Goal: Use online tool/utility: Use online tool/utility

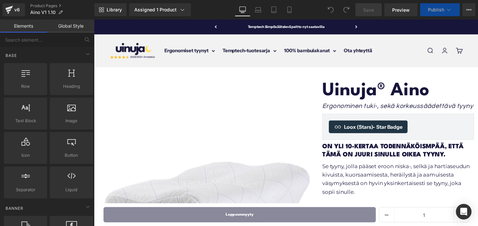
scroll to position [123, 0]
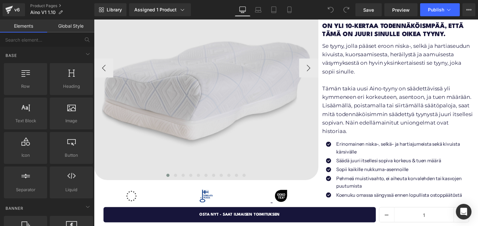
click at [208, 115] on img at bounding box center [209, 69] width 230 height 230
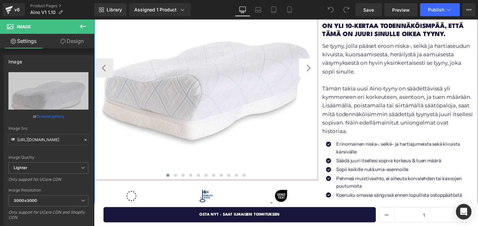
click at [312, 73] on button "›" at bounding box center [314, 70] width 20 height 20
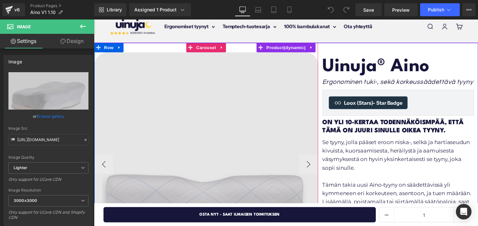
scroll to position [0, 0]
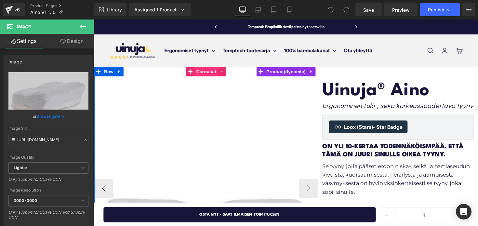
click at [205, 73] on span "Carousel" at bounding box center [208, 73] width 23 height 10
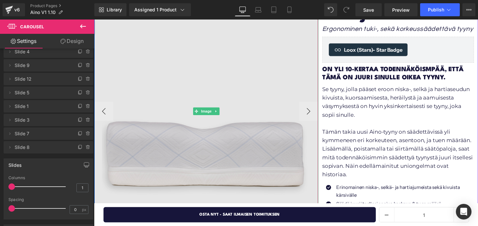
scroll to position [93, 0]
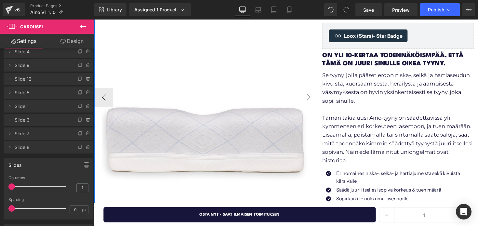
click at [311, 97] on button "›" at bounding box center [314, 99] width 20 height 20
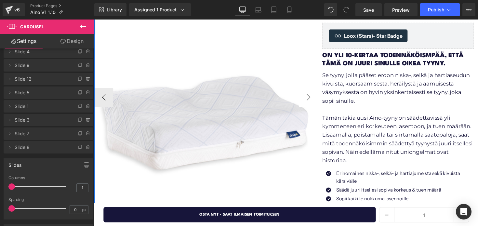
click at [311, 97] on button "›" at bounding box center [314, 99] width 20 height 20
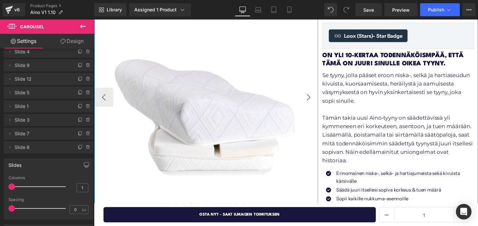
click at [311, 97] on button "›" at bounding box center [314, 99] width 20 height 20
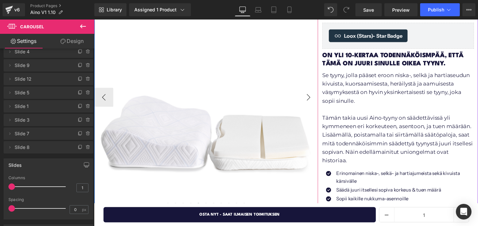
click at [311, 97] on button "›" at bounding box center [314, 99] width 20 height 20
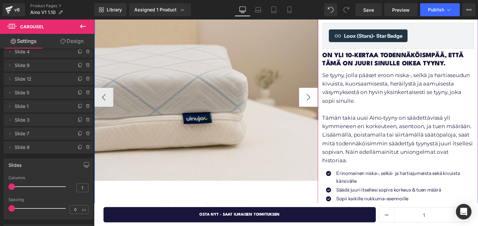
click at [311, 97] on button "›" at bounding box center [314, 99] width 20 height 20
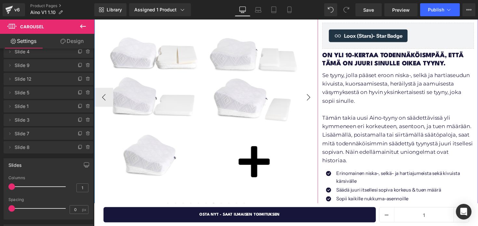
click at [311, 97] on button "›" at bounding box center [314, 99] width 20 height 20
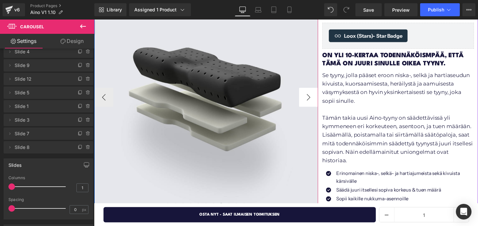
click at [311, 97] on button "›" at bounding box center [314, 99] width 20 height 20
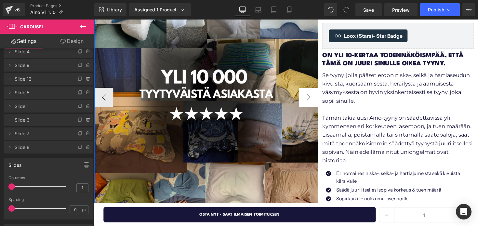
click at [311, 97] on button "›" at bounding box center [314, 99] width 20 height 20
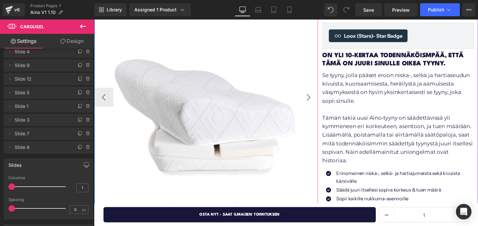
click at [311, 97] on button "›" at bounding box center [314, 99] width 20 height 20
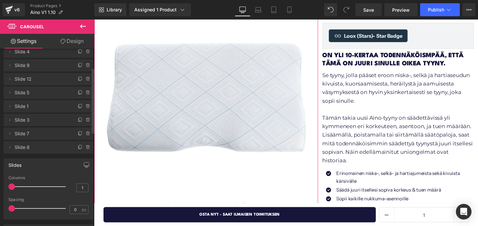
click at [57, 106] on span "Slide 1" at bounding box center [42, 106] width 55 height 12
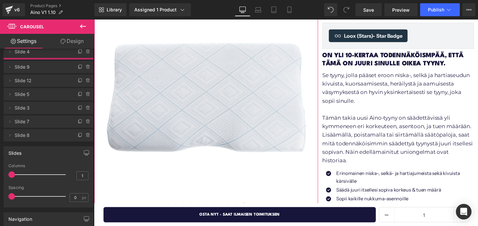
scroll to position [0, 0]
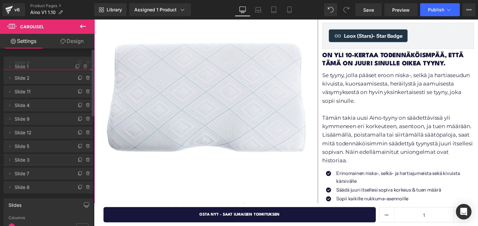
drag, startPoint x: 57, startPoint y: 106, endPoint x: 53, endPoint y: 67, distance: 39.5
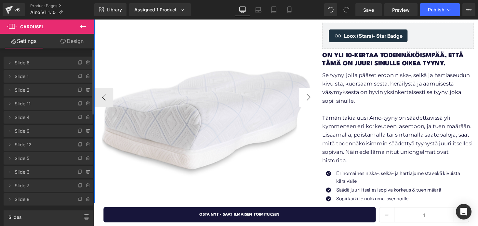
click at [310, 99] on button "›" at bounding box center [314, 99] width 20 height 20
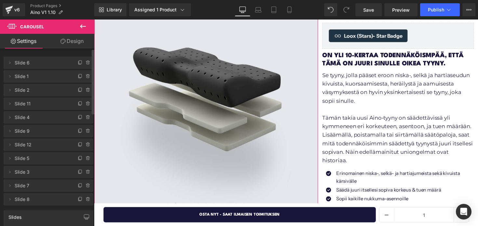
click at [40, 186] on span "Slide 7" at bounding box center [42, 185] width 55 height 12
click at [21, 187] on span "Slide 7" at bounding box center [42, 185] width 55 height 12
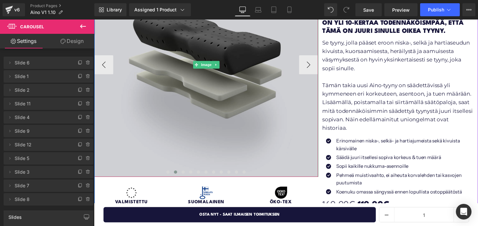
scroll to position [132, 0]
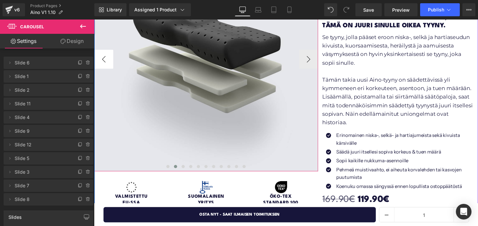
click at [109, 65] on button "‹" at bounding box center [104, 60] width 20 height 20
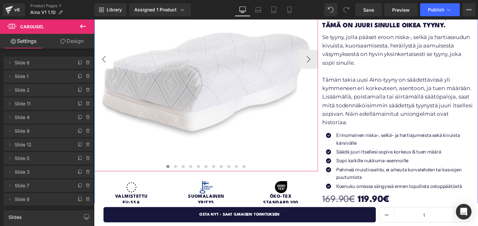
click at [109, 65] on button "‹" at bounding box center [104, 60] width 20 height 20
click at [312, 60] on button "›" at bounding box center [314, 60] width 20 height 20
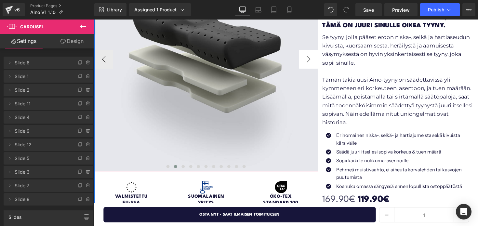
click at [312, 60] on button "›" at bounding box center [314, 60] width 20 height 20
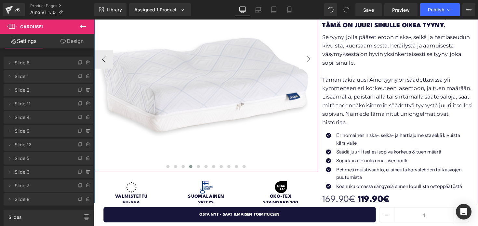
click at [312, 60] on button "›" at bounding box center [314, 60] width 20 height 20
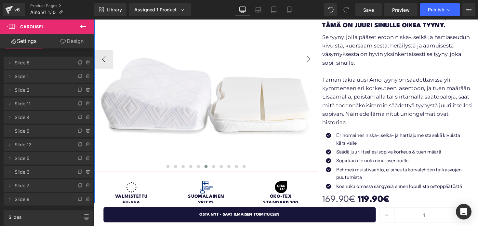
click at [312, 60] on button "›" at bounding box center [314, 60] width 20 height 20
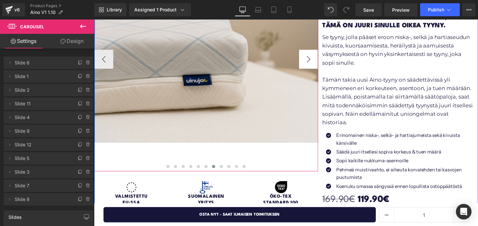
click at [312, 60] on button "›" at bounding box center [314, 60] width 20 height 20
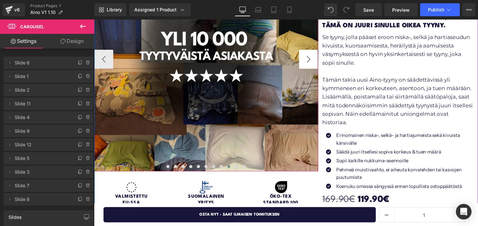
click at [312, 60] on button "›" at bounding box center [314, 60] width 20 height 20
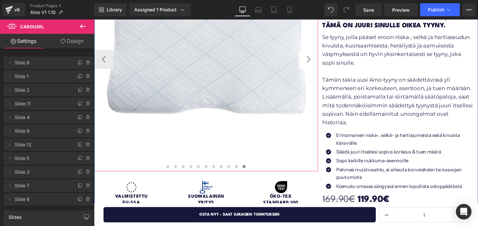
click at [312, 60] on button "›" at bounding box center [314, 60] width 20 height 20
click at [107, 59] on button "‹" at bounding box center [104, 60] width 20 height 20
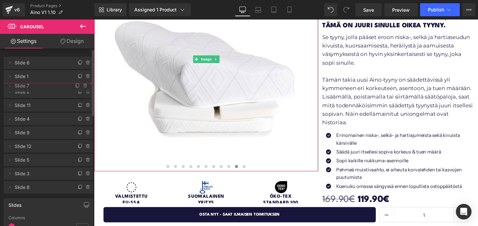
drag, startPoint x: 21, startPoint y: 188, endPoint x: 37, endPoint y: 88, distance: 101.0
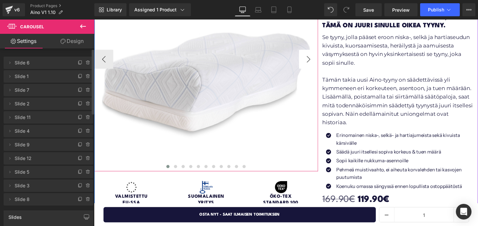
click at [316, 58] on button "›" at bounding box center [314, 60] width 20 height 20
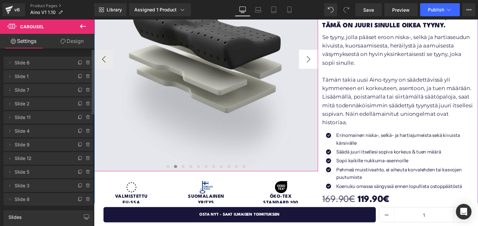
click at [316, 58] on button "›" at bounding box center [314, 60] width 20 height 20
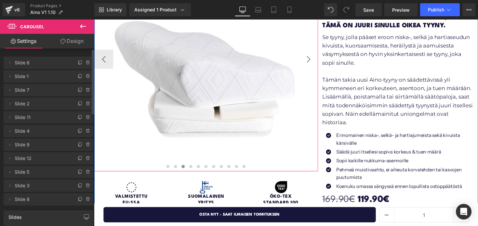
click at [316, 58] on button "›" at bounding box center [314, 60] width 20 height 20
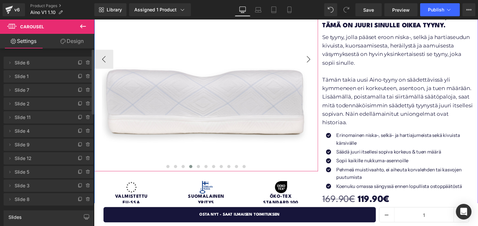
click at [316, 58] on button "›" at bounding box center [314, 60] width 20 height 20
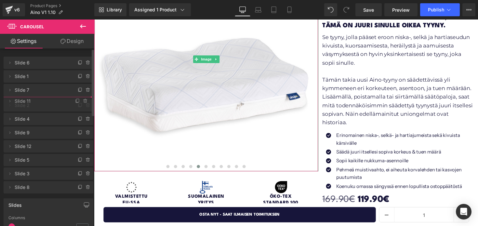
drag, startPoint x: 19, startPoint y: 117, endPoint x: 20, endPoint y: 101, distance: 16.4
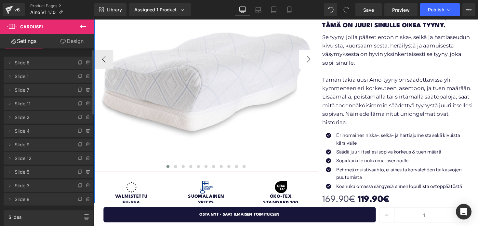
click at [312, 60] on button "›" at bounding box center [314, 60] width 20 height 20
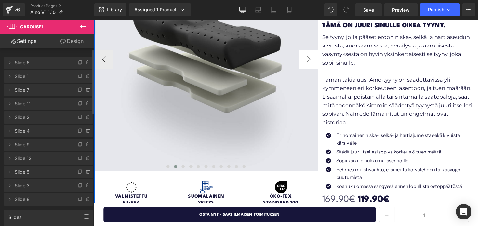
click at [312, 60] on button "›" at bounding box center [314, 60] width 20 height 20
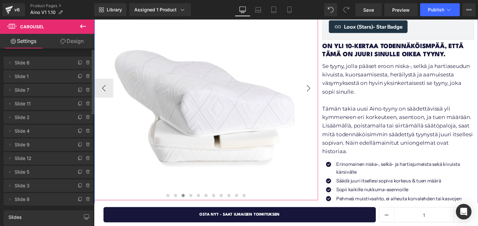
scroll to position [100, 0]
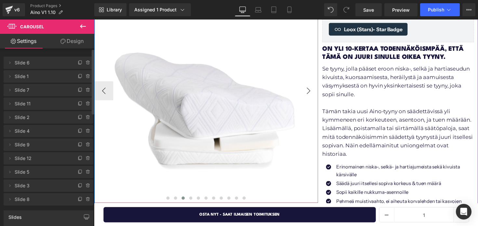
click at [311, 95] on button "›" at bounding box center [314, 93] width 20 height 20
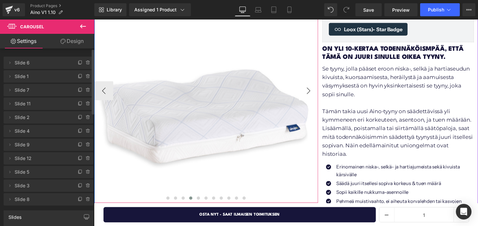
click at [311, 95] on button "›" at bounding box center [314, 93] width 20 height 20
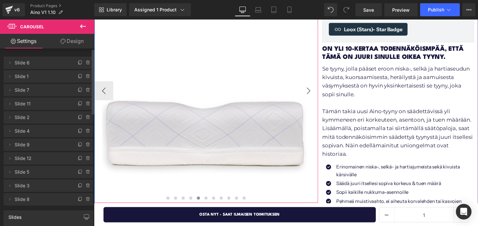
click at [311, 95] on button "›" at bounding box center [314, 93] width 20 height 20
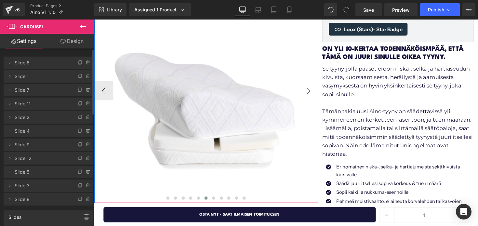
click at [311, 95] on button "›" at bounding box center [314, 93] width 20 height 20
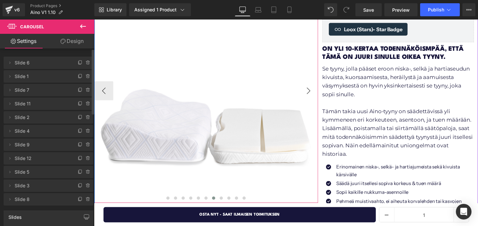
click at [311, 95] on button "›" at bounding box center [314, 93] width 20 height 20
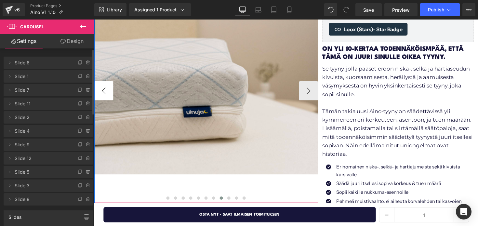
click at [111, 92] on button "‹" at bounding box center [104, 93] width 20 height 20
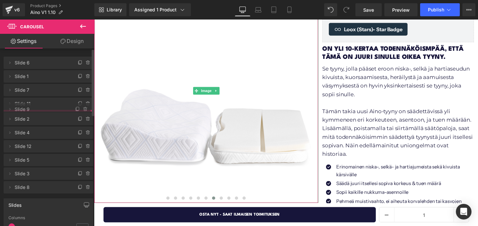
drag, startPoint x: 35, startPoint y: 144, endPoint x: 37, endPoint y: 109, distance: 35.5
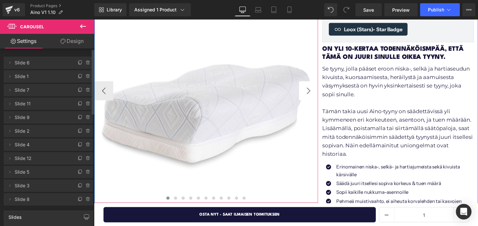
click at [316, 88] on button "›" at bounding box center [314, 93] width 20 height 20
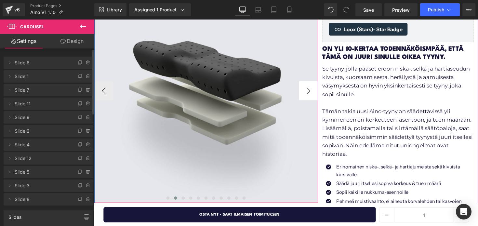
click at [316, 88] on button "›" at bounding box center [314, 93] width 20 height 20
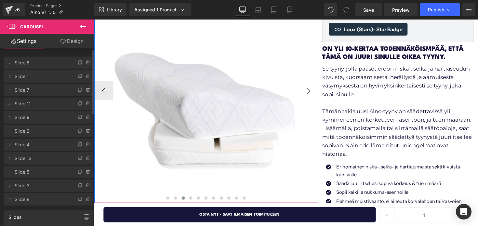
click at [316, 88] on button "›" at bounding box center [314, 93] width 20 height 20
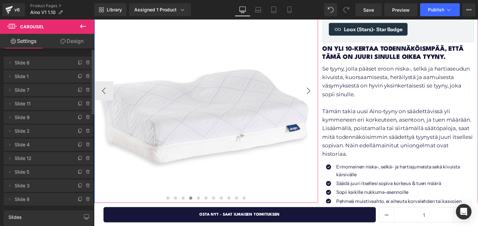
click at [316, 88] on button "›" at bounding box center [314, 93] width 20 height 20
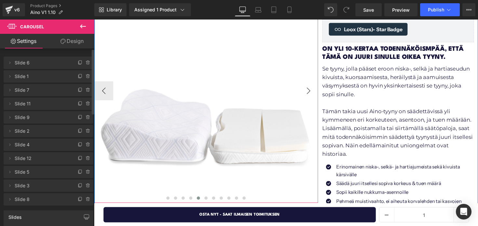
click at [316, 88] on button "›" at bounding box center [314, 93] width 20 height 20
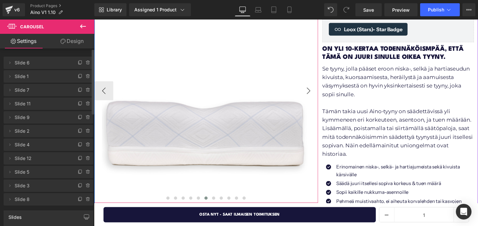
click at [316, 88] on button "›" at bounding box center [314, 93] width 20 height 20
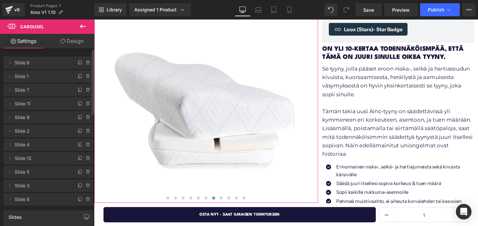
click at [26, 129] on span "Slide 2" at bounding box center [42, 131] width 55 height 12
click at [88, 131] on icon at bounding box center [88, 130] width 0 height 1
click at [86, 131] on button "Delete" at bounding box center [81, 131] width 20 height 8
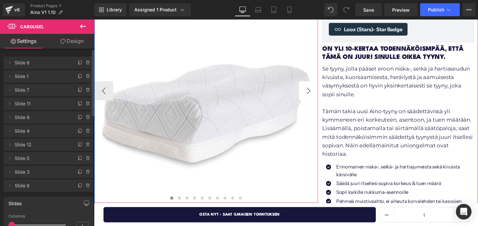
click at [312, 95] on button "›" at bounding box center [314, 93] width 20 height 20
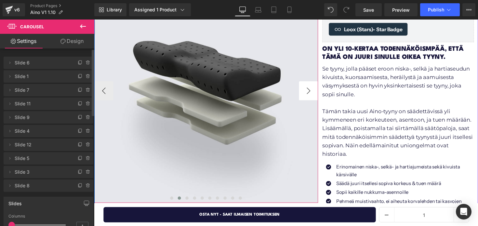
click at [312, 95] on button "›" at bounding box center [314, 93] width 20 height 20
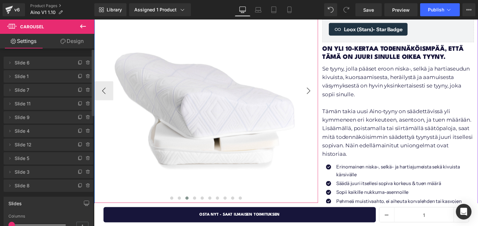
click at [312, 95] on button "›" at bounding box center [314, 93] width 20 height 20
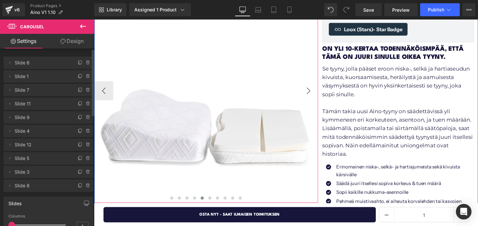
click at [312, 95] on button "›" at bounding box center [314, 93] width 20 height 20
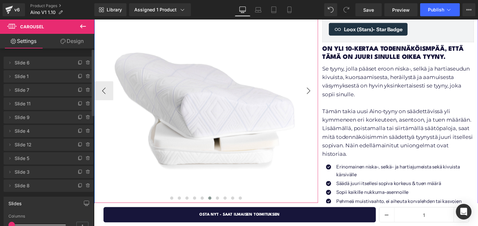
click at [312, 95] on button "›" at bounding box center [314, 93] width 20 height 20
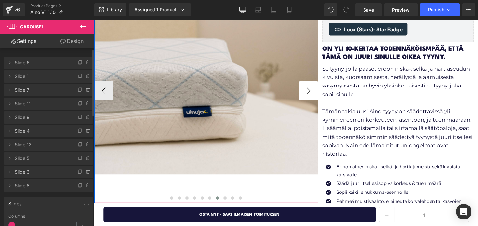
click at [312, 95] on button "›" at bounding box center [314, 93] width 20 height 20
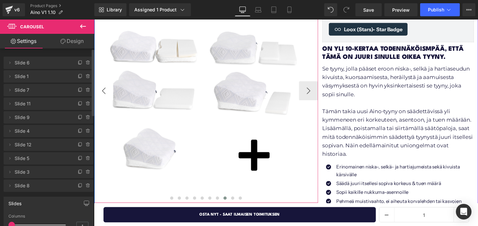
click at [108, 93] on button "‹" at bounding box center [104, 93] width 20 height 20
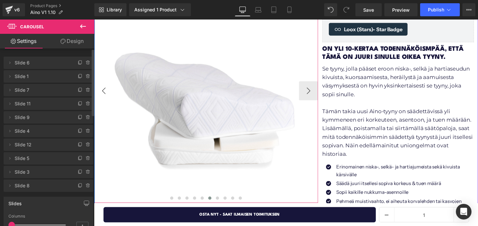
click at [108, 93] on button "‹" at bounding box center [104, 93] width 20 height 20
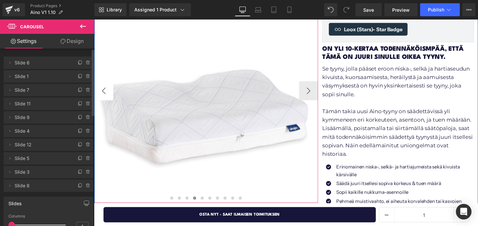
click at [108, 93] on button "‹" at bounding box center [104, 93] width 20 height 20
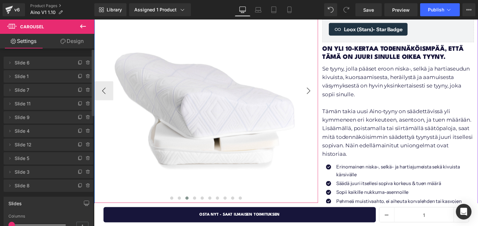
click at [312, 96] on button "›" at bounding box center [314, 93] width 20 height 20
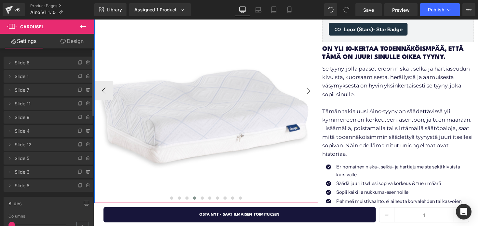
click at [312, 96] on button "›" at bounding box center [314, 93] width 20 height 20
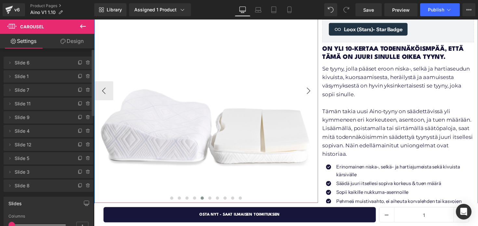
click at [312, 96] on button "›" at bounding box center [314, 93] width 20 height 20
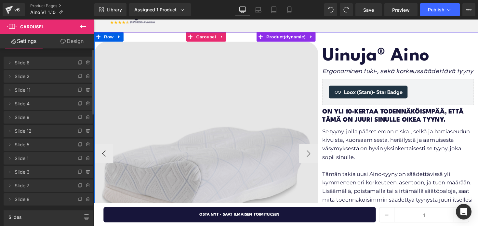
scroll to position [45, 0]
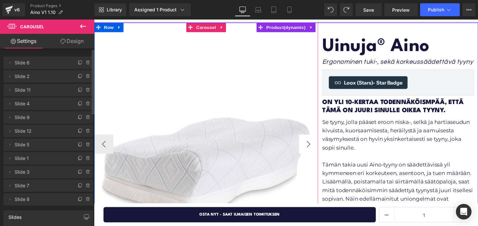
click at [308, 139] on button "›" at bounding box center [314, 148] width 20 height 20
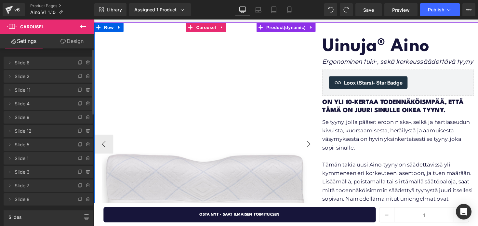
click at [308, 139] on button "›" at bounding box center [314, 148] width 20 height 20
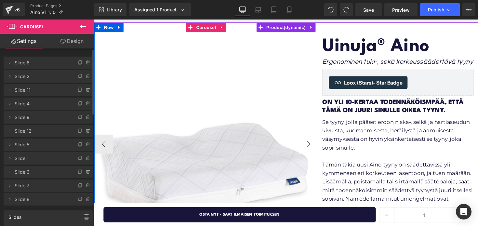
click at [308, 139] on button "›" at bounding box center [314, 148] width 20 height 20
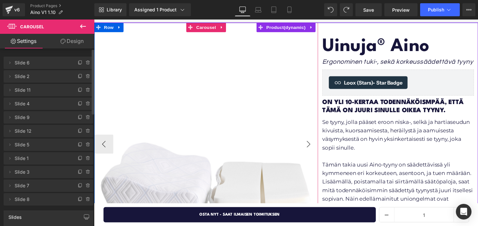
click at [308, 139] on button "›" at bounding box center [314, 148] width 20 height 20
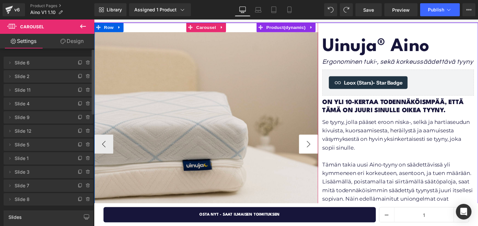
click at [308, 139] on button "›" at bounding box center [314, 148] width 20 height 20
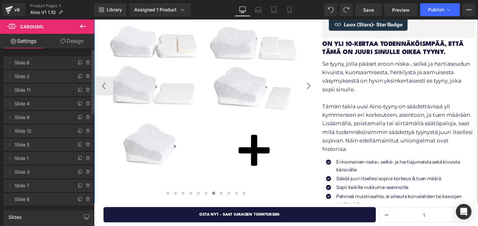
scroll to position [93, 0]
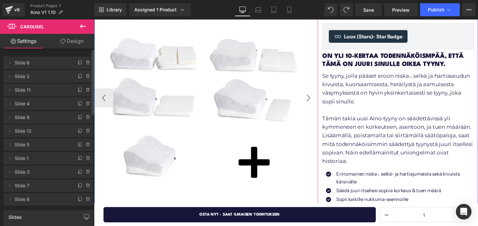
click at [309, 99] on button "›" at bounding box center [314, 100] width 20 height 20
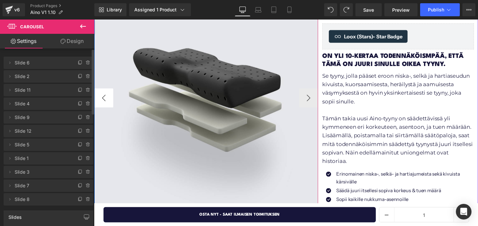
click at [110, 99] on button "‹" at bounding box center [104, 100] width 20 height 20
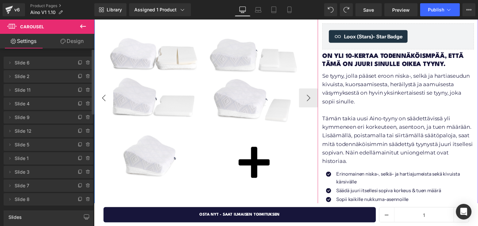
click at [110, 99] on button "‹" at bounding box center [104, 100] width 20 height 20
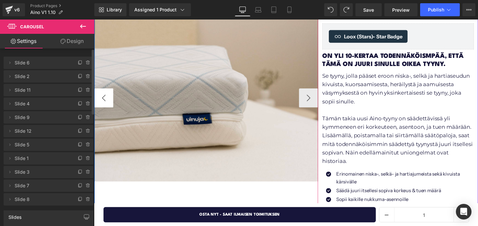
click at [110, 99] on button "‹" at bounding box center [104, 100] width 20 height 20
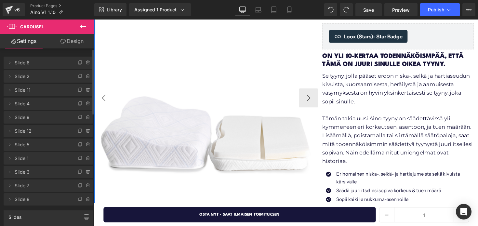
click at [110, 99] on button "‹" at bounding box center [104, 100] width 20 height 20
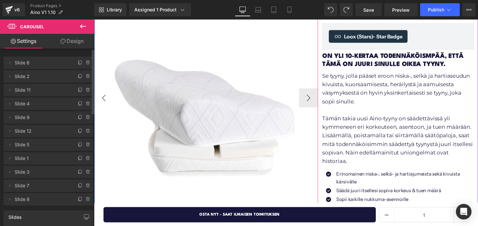
click at [110, 99] on button "‹" at bounding box center [104, 100] width 20 height 20
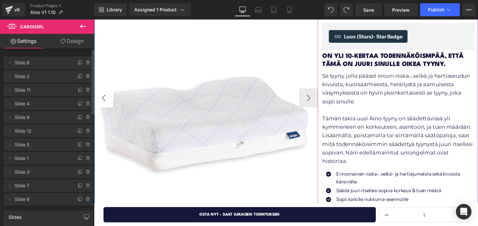
click at [110, 99] on button "‹" at bounding box center [104, 100] width 20 height 20
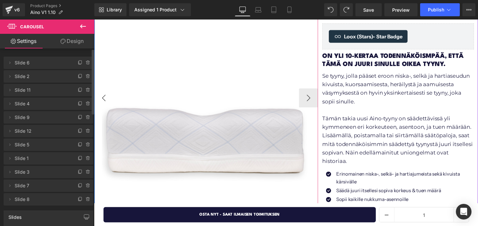
click at [110, 99] on button "‹" at bounding box center [104, 100] width 20 height 20
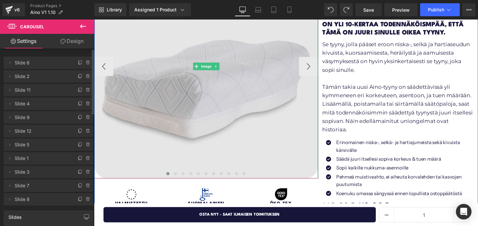
scroll to position [127, 0]
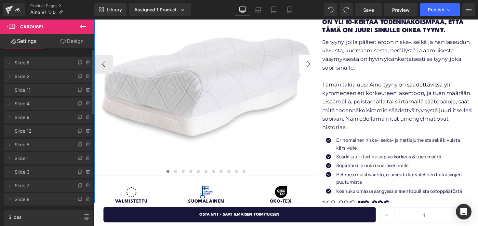
click at [308, 69] on button "›" at bounding box center [314, 66] width 20 height 20
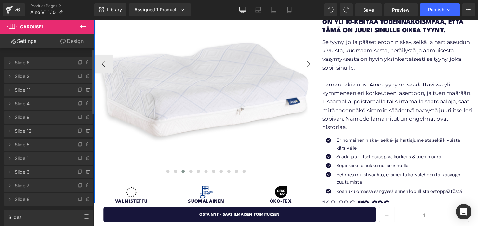
click at [308, 69] on button "›" at bounding box center [314, 66] width 20 height 20
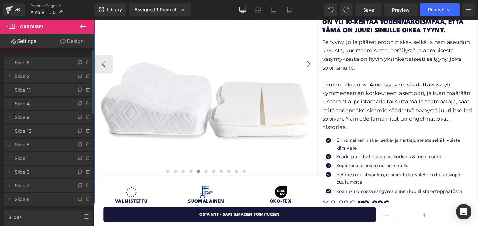
click at [308, 69] on button "›" at bounding box center [314, 66] width 20 height 20
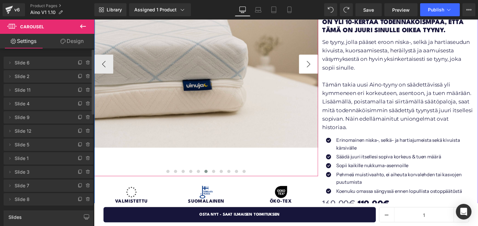
click at [308, 69] on button "›" at bounding box center [314, 66] width 20 height 20
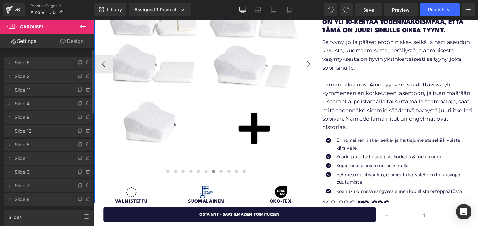
click at [308, 69] on button "›" at bounding box center [314, 66] width 20 height 20
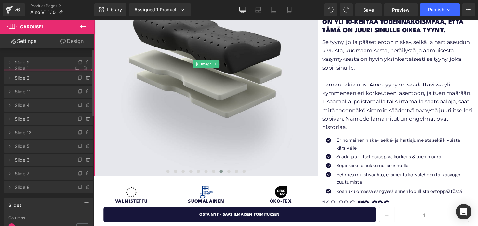
drag, startPoint x: 46, startPoint y: 162, endPoint x: 48, endPoint y: 72, distance: 90.1
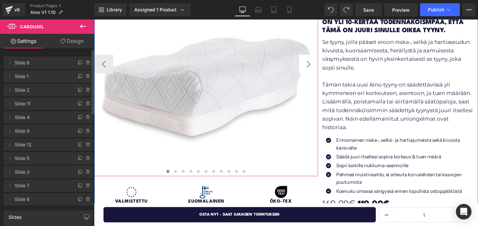
click at [312, 66] on button "›" at bounding box center [314, 66] width 20 height 20
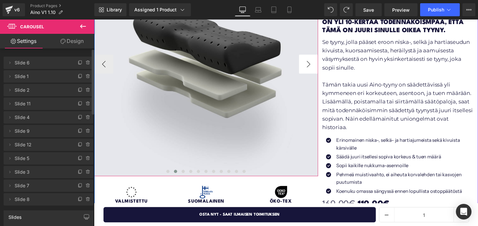
click at [312, 66] on button "›" at bounding box center [314, 66] width 20 height 20
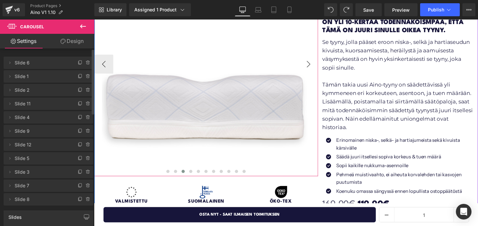
click at [312, 66] on button "›" at bounding box center [314, 66] width 20 height 20
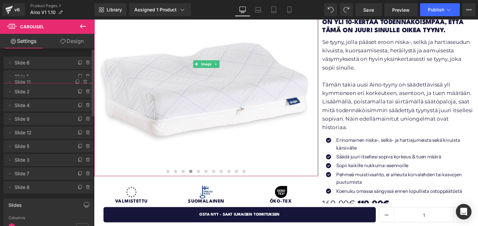
drag, startPoint x: 23, startPoint y: 104, endPoint x: 25, endPoint y: 83, distance: 21.9
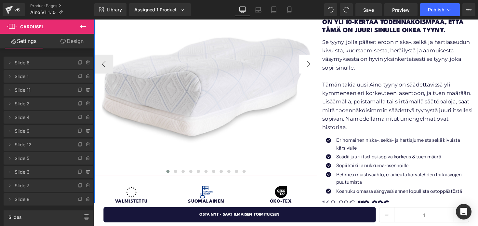
click at [312, 63] on button "›" at bounding box center [314, 66] width 20 height 20
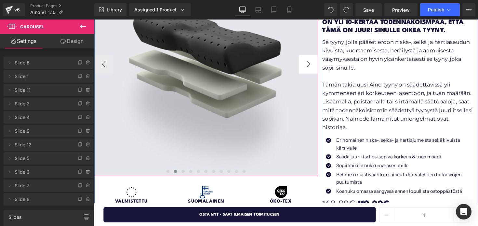
click at [312, 63] on button "›" at bounding box center [314, 66] width 20 height 20
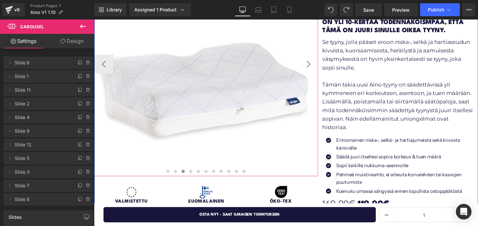
click at [312, 63] on button "›" at bounding box center [314, 66] width 20 height 20
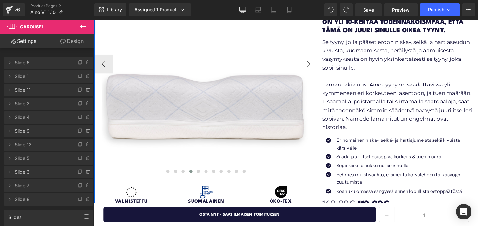
click at [312, 63] on button "›" at bounding box center [314, 66] width 20 height 20
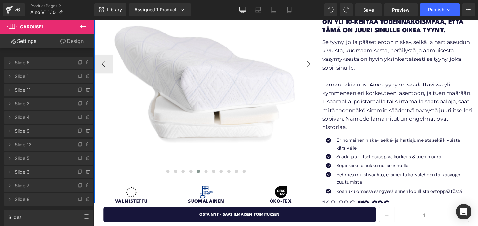
click at [312, 63] on button "›" at bounding box center [314, 66] width 20 height 20
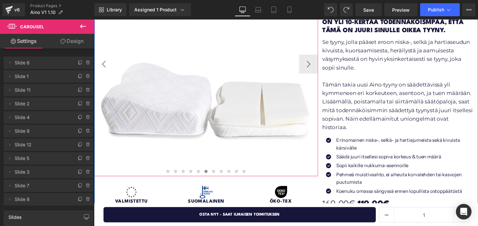
click at [107, 70] on button "‹" at bounding box center [104, 66] width 20 height 20
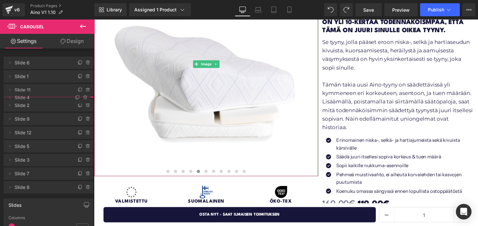
drag, startPoint x: 29, startPoint y: 119, endPoint x: 32, endPoint y: 99, distance: 20.0
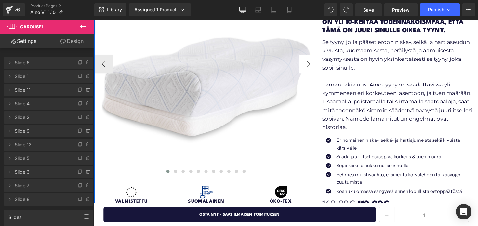
click at [312, 70] on button "›" at bounding box center [314, 66] width 20 height 20
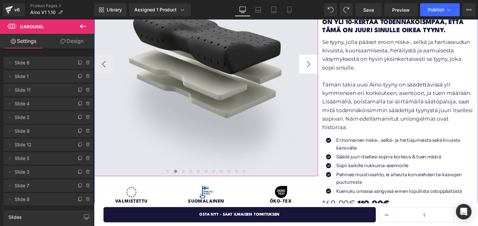
click at [312, 70] on button "›" at bounding box center [314, 66] width 20 height 20
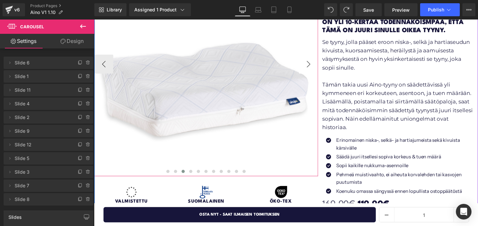
click at [312, 70] on button "›" at bounding box center [314, 66] width 20 height 20
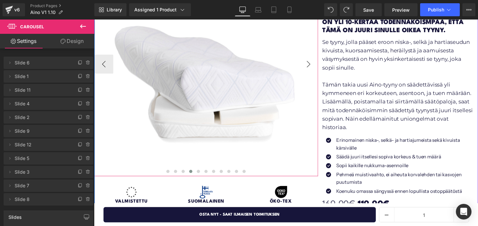
click at [312, 70] on button "›" at bounding box center [314, 66] width 20 height 20
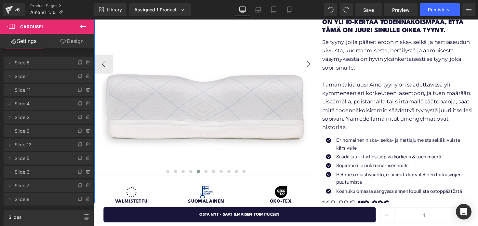
click at [312, 70] on button "›" at bounding box center [314, 66] width 20 height 20
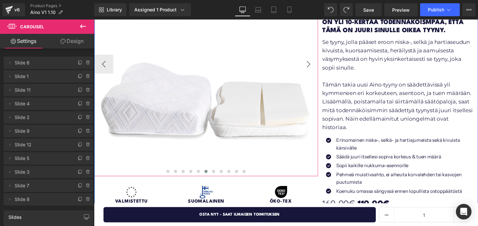
click at [312, 70] on button "›" at bounding box center [314, 66] width 20 height 20
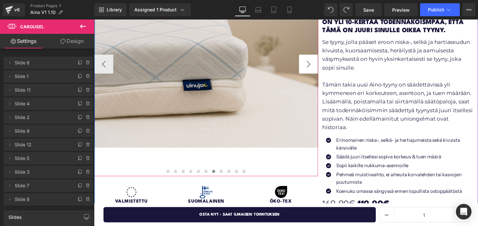
click at [312, 70] on button "›" at bounding box center [314, 66] width 20 height 20
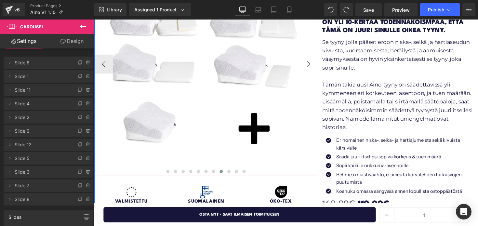
click at [312, 70] on button "›" at bounding box center [314, 66] width 20 height 20
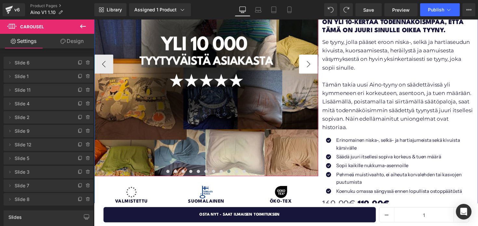
click at [312, 70] on button "›" at bounding box center [314, 66] width 20 height 20
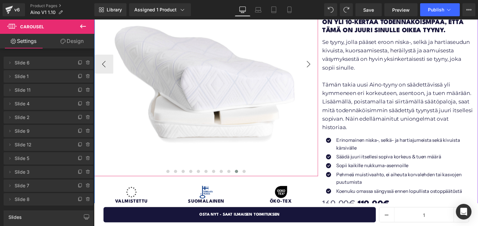
click at [312, 70] on button "›" at bounding box center [314, 66] width 20 height 20
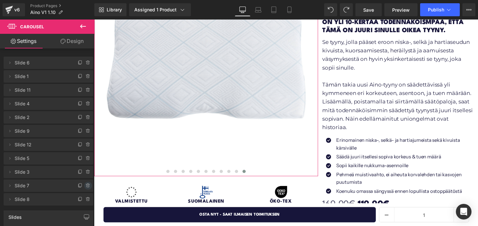
click at [86, 185] on icon at bounding box center [88, 185] width 5 height 5
click at [84, 187] on button "Delete" at bounding box center [81, 186] width 20 height 8
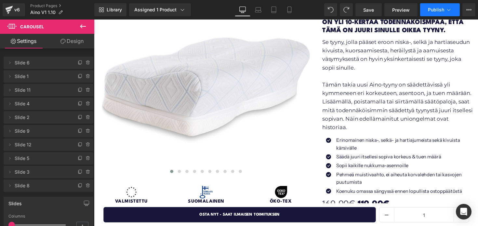
click at [431, 8] on span "Publish" at bounding box center [436, 9] width 16 height 5
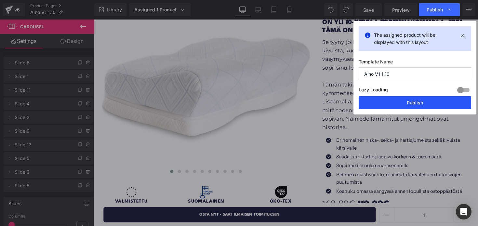
click at [390, 100] on button "Publish" at bounding box center [415, 102] width 113 height 13
